Goal: Transaction & Acquisition: Purchase product/service

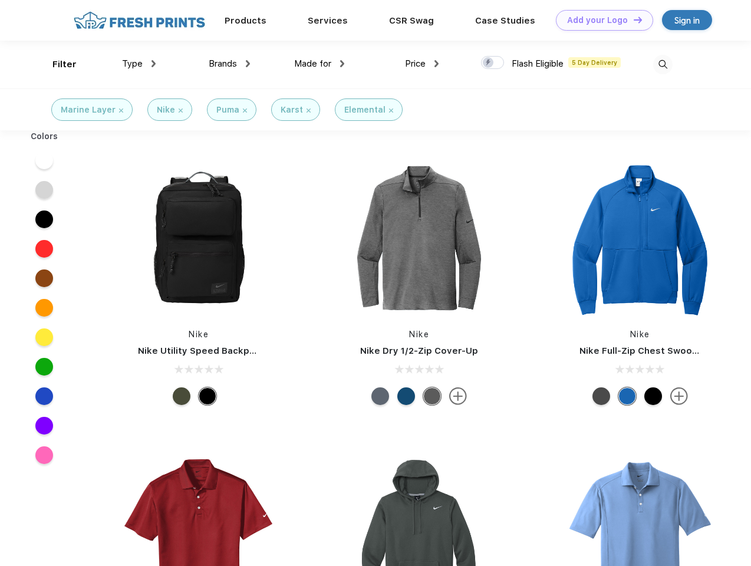
scroll to position [1, 0]
click at [600, 20] on link "Add your Logo Design Tool" at bounding box center [604, 20] width 97 height 21
click at [0, 0] on div "Design Tool" at bounding box center [0, 0] width 0 height 0
click at [632, 19] on link "Add your Logo Design Tool" at bounding box center [604, 20] width 97 height 21
click at [57, 64] on div "Filter" at bounding box center [64, 65] width 24 height 14
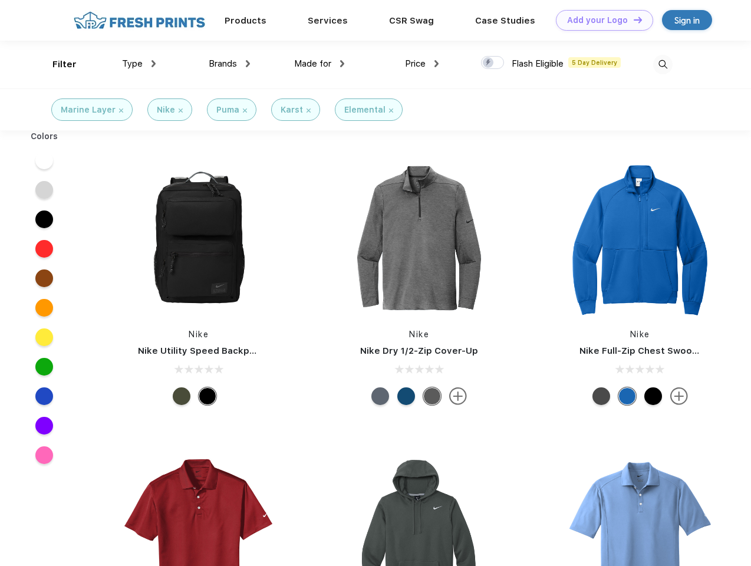
click at [139, 64] on span "Type" at bounding box center [132, 63] width 21 height 11
click at [229, 64] on span "Brands" at bounding box center [223, 63] width 28 height 11
click at [319, 64] on span "Made for" at bounding box center [312, 63] width 37 height 11
click at [422, 64] on span "Price" at bounding box center [415, 63] width 21 height 11
click at [493, 63] on div at bounding box center [492, 62] width 23 height 13
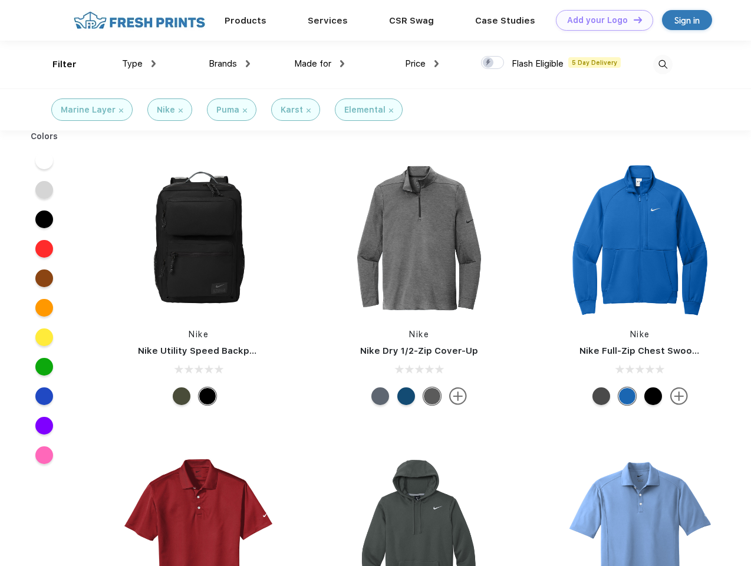
click at [488, 63] on input "checkbox" at bounding box center [485, 59] width 8 height 8
click at [662, 64] on img at bounding box center [662, 64] width 19 height 19
